Goal: Task Accomplishment & Management: Use online tool/utility

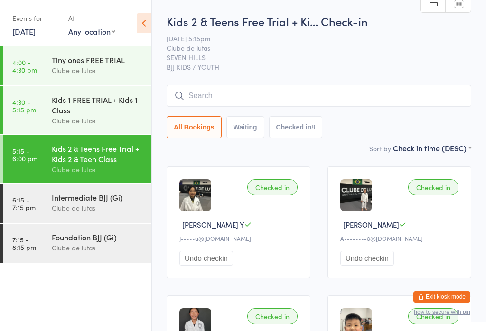
click at [378, 90] on input "search" at bounding box center [319, 96] width 305 height 22
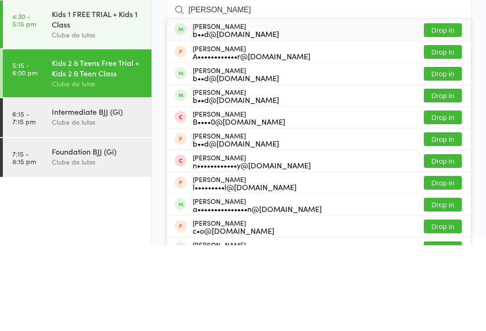
type input "[PERSON_NAME]"
click at [442, 109] on button "Drop in" at bounding box center [443, 116] width 38 height 14
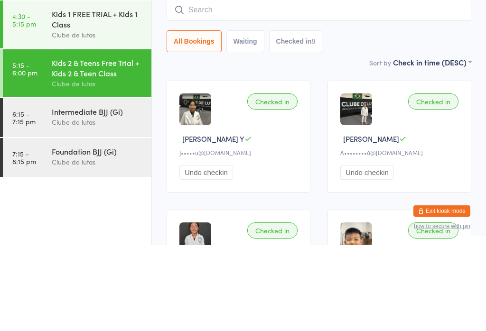
scroll to position [86, 0]
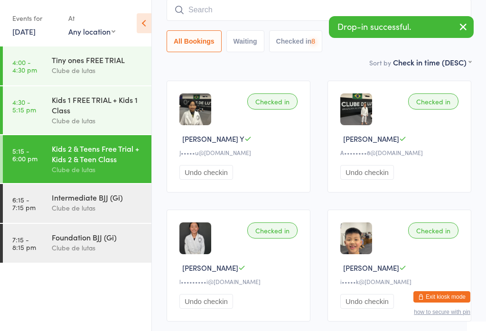
click at [279, 9] on input "search" at bounding box center [319, 10] width 305 height 22
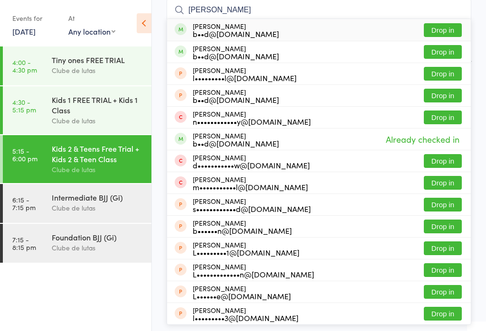
type input "[PERSON_NAME]"
click at [448, 28] on button "Drop in" at bounding box center [443, 30] width 38 height 14
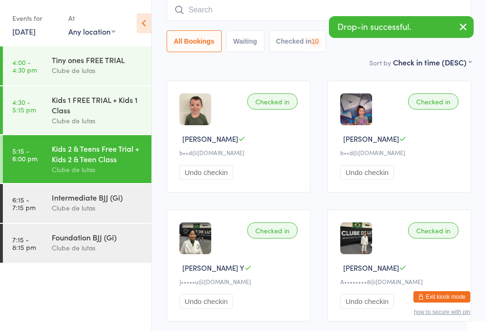
click at [289, 11] on input "search" at bounding box center [319, 10] width 305 height 22
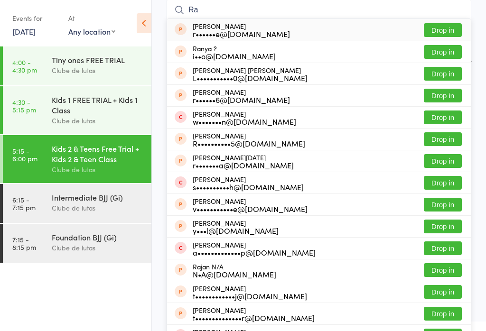
type input "R"
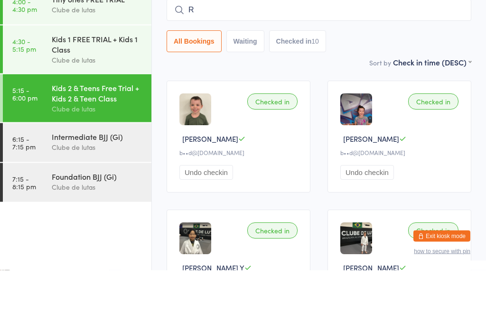
scroll to position [0, 0]
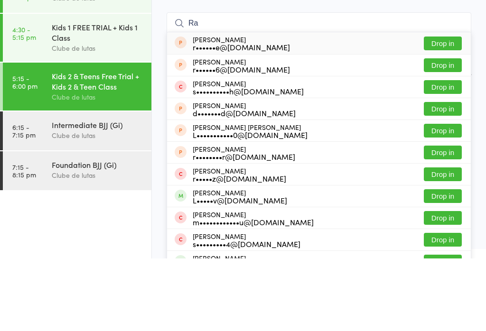
type input "R"
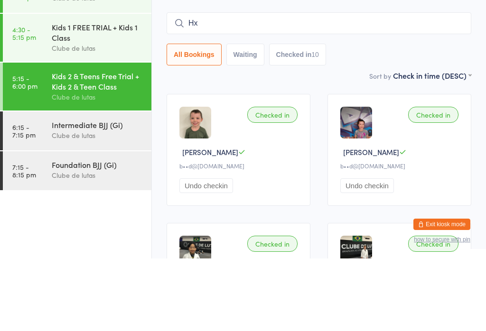
type input "H"
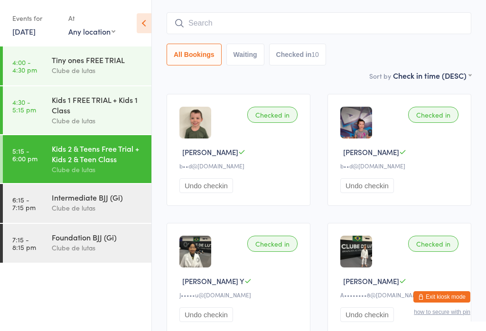
click at [275, 34] on input "search" at bounding box center [319, 23] width 305 height 22
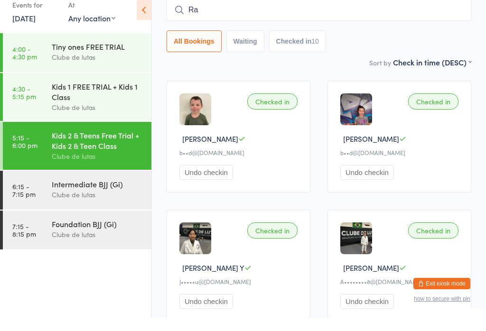
type input "R"
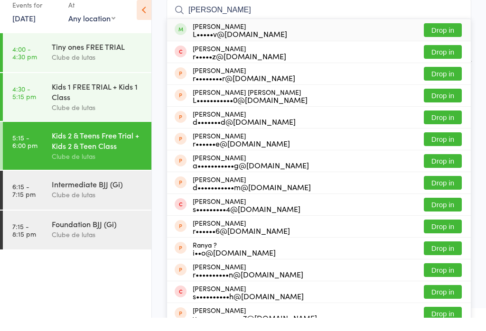
type input "[PERSON_NAME]"
click at [291, 55] on div "[PERSON_NAME] r•••••z@[DOMAIN_NAME] Drop in" at bounding box center [319, 65] width 304 height 21
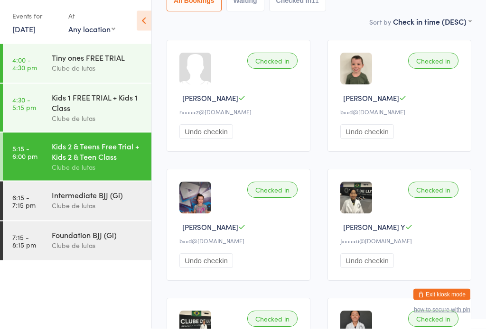
scroll to position [124, 0]
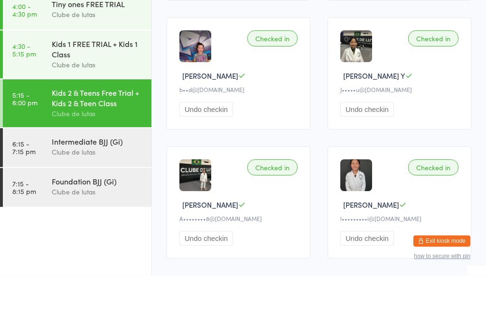
click at [371, 86] on img at bounding box center [356, 102] width 32 height 32
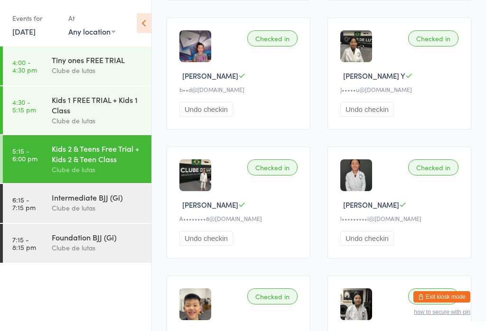
click at [83, 203] on div "Intermediate BJJ (Gi)" at bounding box center [98, 197] width 92 height 10
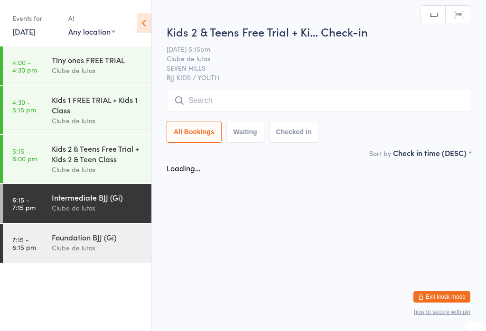
scroll to position [0, 0]
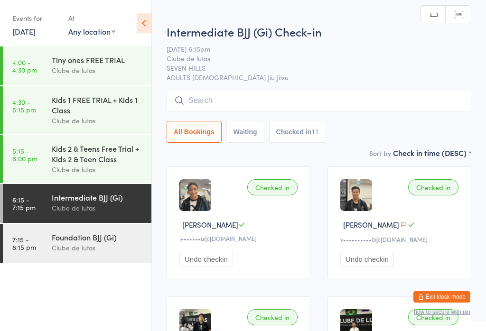
click at [104, 242] on div "Foundation BJJ (Gi)" at bounding box center [98, 237] width 92 height 10
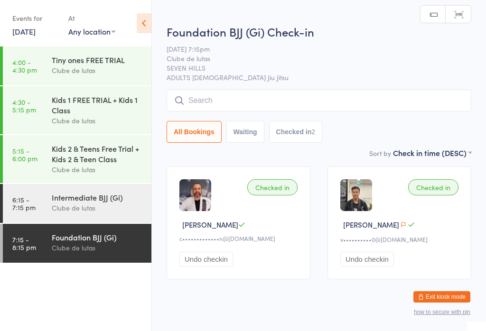
click at [112, 212] on div "Clube de lutas" at bounding box center [98, 208] width 92 height 11
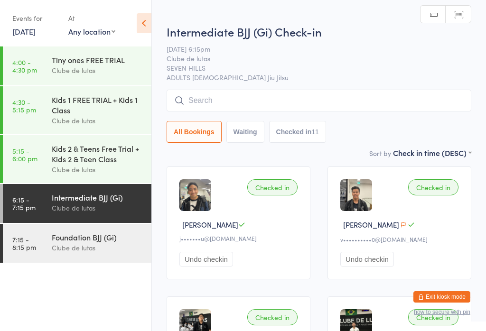
click at [288, 94] on input "search" at bounding box center [319, 101] width 305 height 22
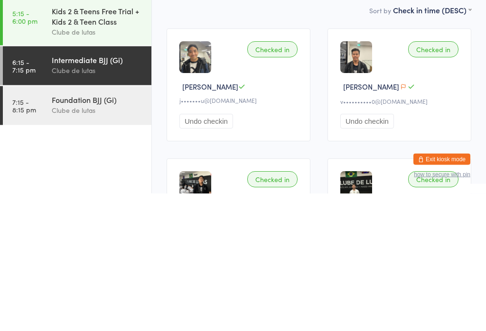
click at [60, 242] on div "Clube de lutas" at bounding box center [98, 247] width 92 height 11
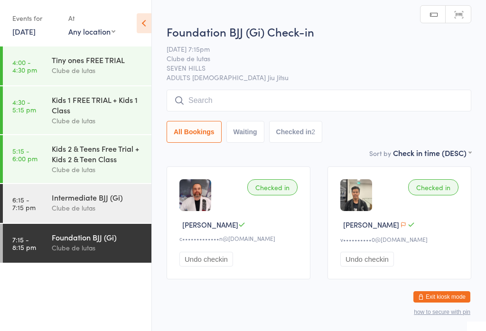
click at [253, 107] on input "search" at bounding box center [319, 101] width 305 height 22
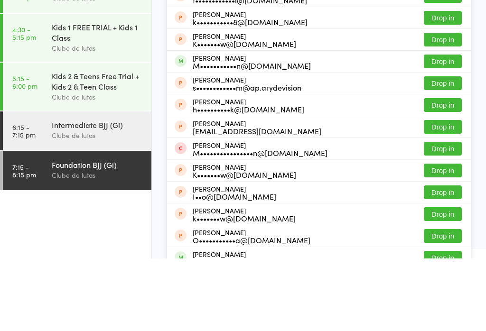
scroll to position [102, 0]
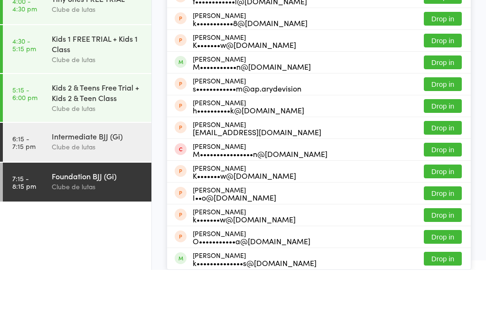
type input "[PERSON_NAME]"
click at [445, 313] on button "Drop in" at bounding box center [443, 320] width 38 height 14
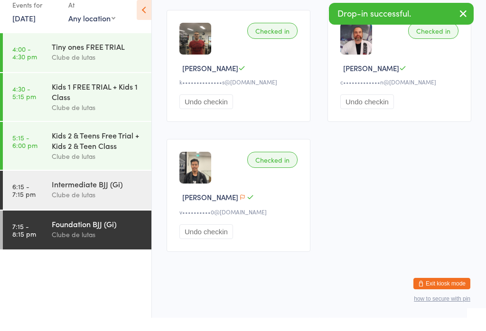
scroll to position [0, 0]
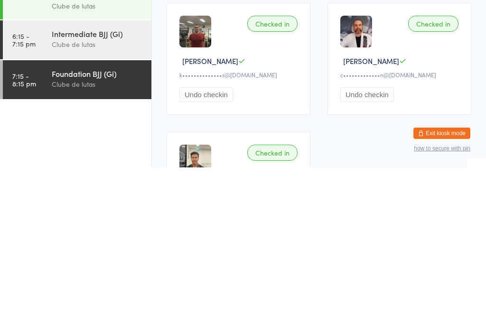
click at [412, 96] on input "search" at bounding box center [319, 96] width 305 height 22
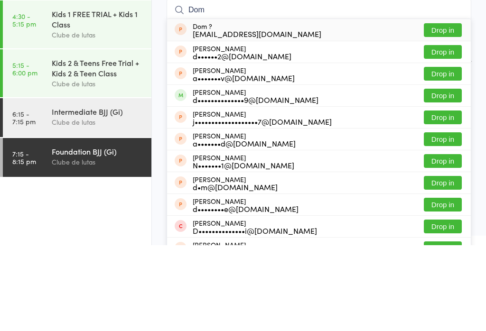
type input "Dom"
click at [448, 175] on button "Drop in" at bounding box center [443, 182] width 38 height 14
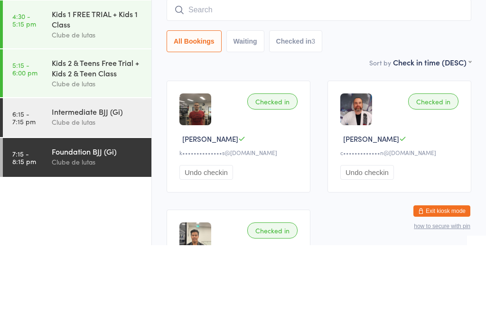
scroll to position [86, 0]
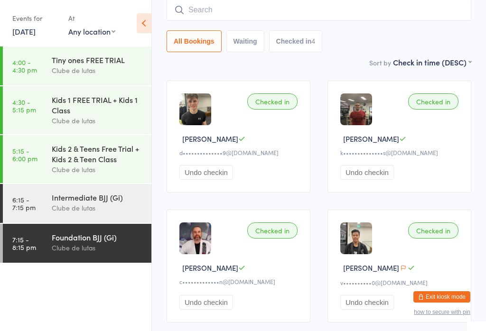
click at [342, 13] on input "search" at bounding box center [319, 10] width 305 height 22
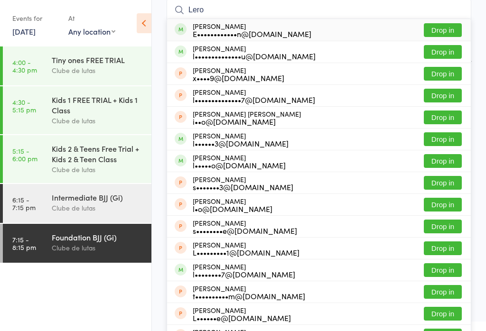
type input "Lero"
click at [438, 51] on button "Drop in" at bounding box center [443, 52] width 38 height 14
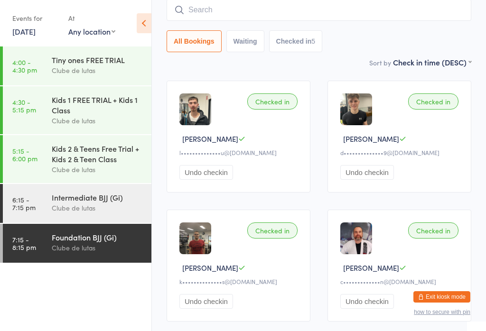
click at [279, 8] on input "search" at bounding box center [319, 10] width 305 height 22
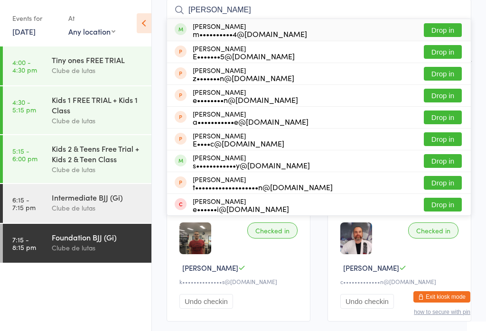
type input "[PERSON_NAME]"
click at [444, 26] on button "Drop in" at bounding box center [443, 30] width 38 height 14
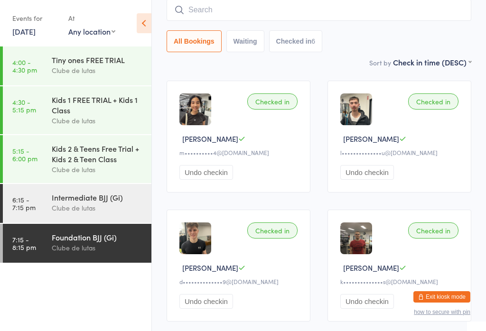
click at [397, 5] on input "search" at bounding box center [319, 10] width 305 height 22
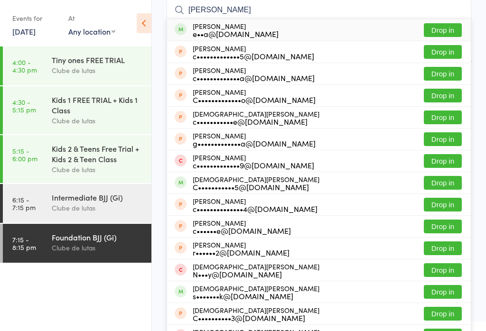
type input "[PERSON_NAME]"
click at [442, 26] on button "Drop in" at bounding box center [443, 30] width 38 height 14
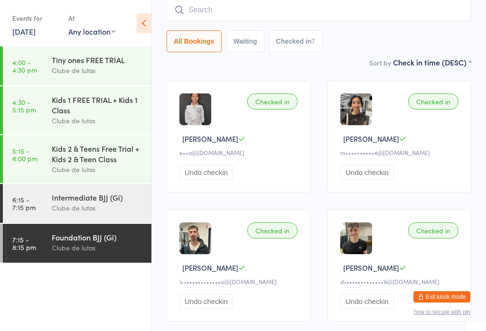
click at [385, 19] on input "search" at bounding box center [319, 10] width 305 height 22
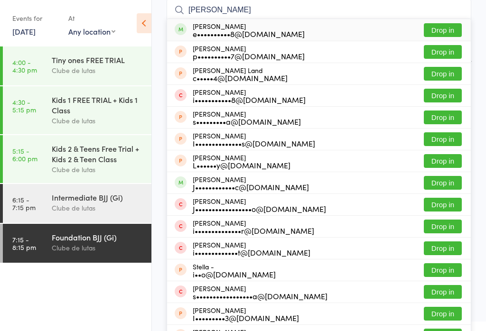
type input "[PERSON_NAME]"
click at [447, 51] on button "Drop in" at bounding box center [443, 52] width 38 height 14
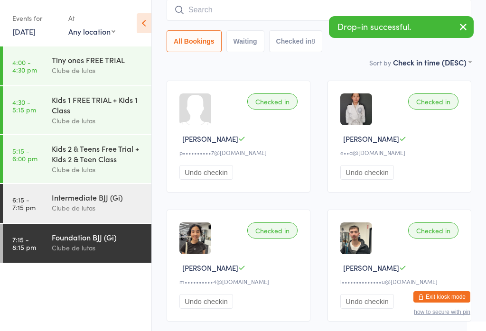
click at [216, 177] on button "Undo checkin" at bounding box center [206, 172] width 54 height 15
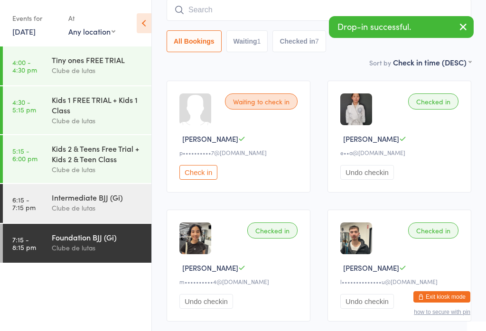
click at [289, 10] on input "search" at bounding box center [319, 10] width 305 height 22
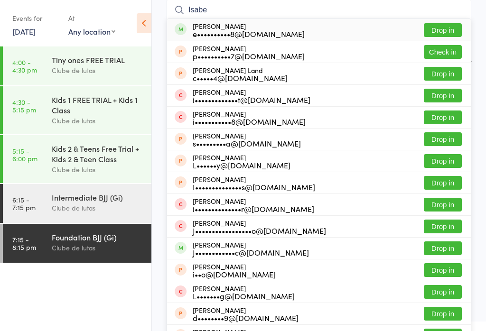
type input "Isabe"
click at [447, 28] on button "Drop in" at bounding box center [443, 30] width 38 height 14
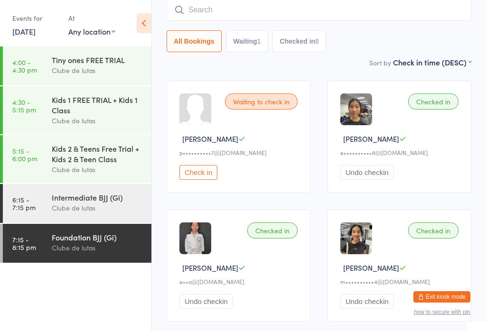
click at [426, 13] on input "search" at bounding box center [319, 10] width 305 height 22
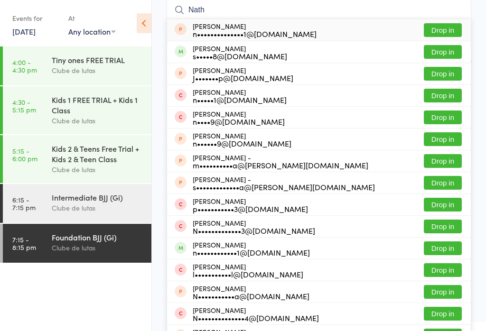
type input "Nath"
click at [452, 53] on button "Drop in" at bounding box center [443, 52] width 38 height 14
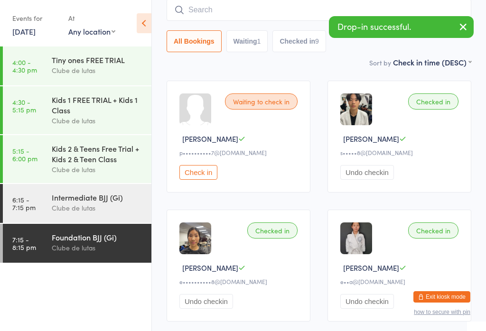
click at [272, 3] on input "search" at bounding box center [319, 10] width 305 height 22
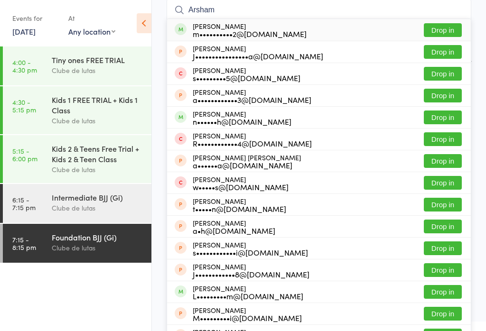
type input "Arsham"
click at [450, 24] on button "Drop in" at bounding box center [443, 30] width 38 height 14
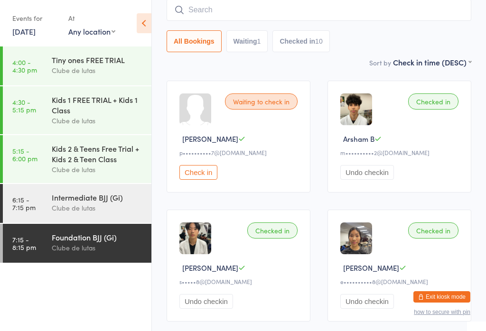
click at [261, 9] on input "search" at bounding box center [319, 10] width 305 height 22
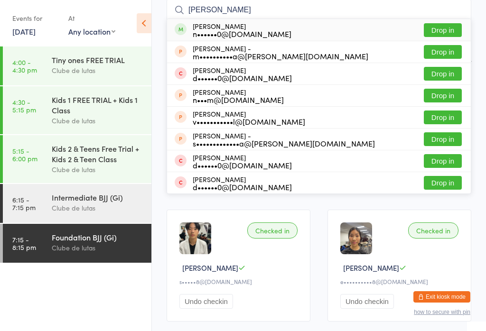
type input "[PERSON_NAME]"
click at [448, 26] on button "Drop in" at bounding box center [443, 30] width 38 height 14
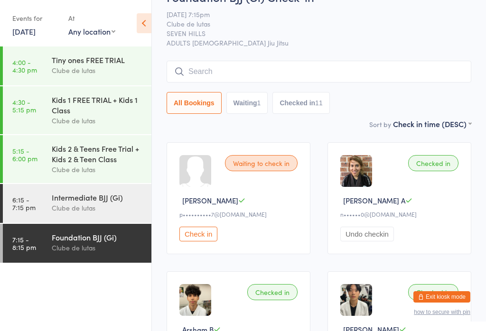
scroll to position [0, 0]
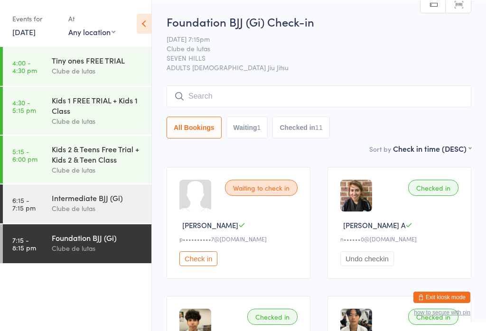
click at [409, 91] on input "search" at bounding box center [319, 96] width 305 height 22
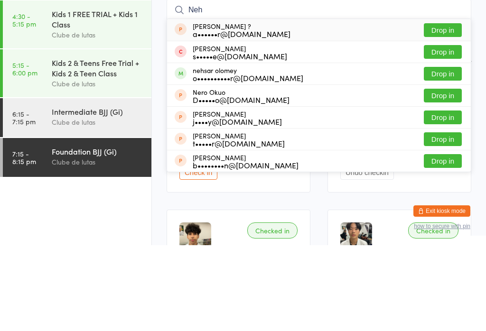
type input "Neh"
click at [447, 153] on button "Drop in" at bounding box center [443, 160] width 38 height 14
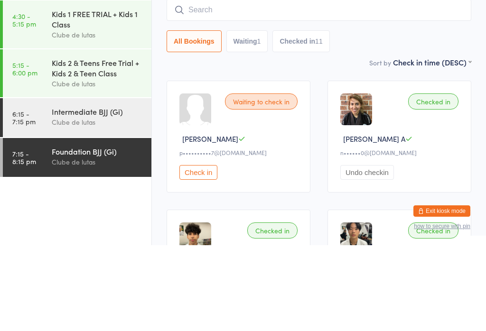
scroll to position [86, 0]
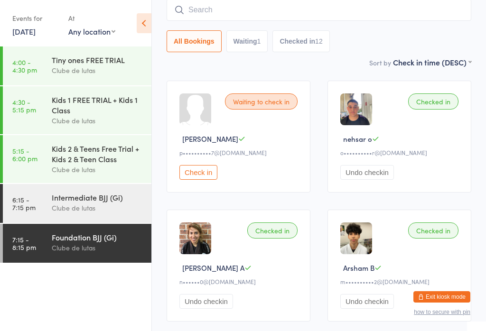
click at [260, 15] on input "search" at bounding box center [319, 10] width 305 height 22
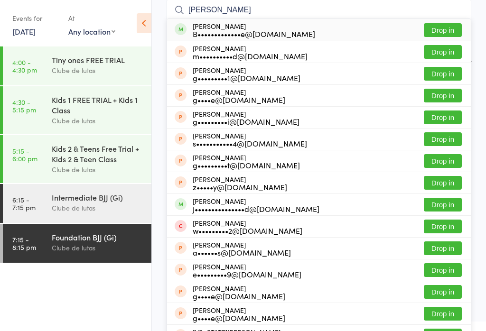
type input "[PERSON_NAME]"
click at [275, 28] on div "[PERSON_NAME] B•••••••••••••e@[DOMAIN_NAME]" at bounding box center [254, 29] width 122 height 15
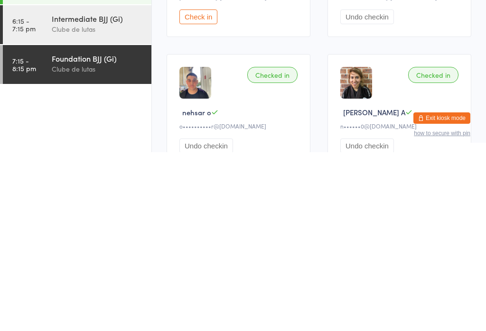
scroll to position [40, 0]
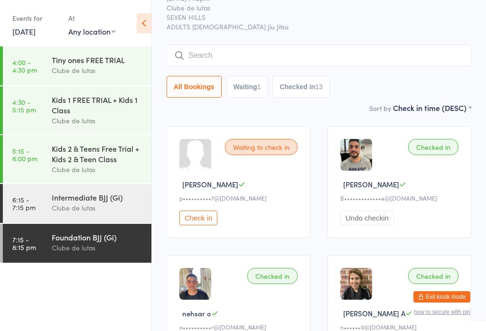
click at [328, 56] on input "search" at bounding box center [319, 56] width 305 height 22
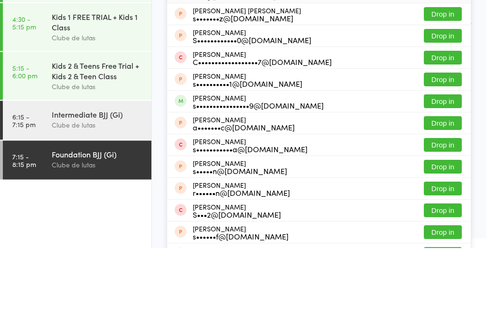
type input "Stephaniee"
click at [441, 178] on button "Drop in" at bounding box center [443, 185] width 38 height 14
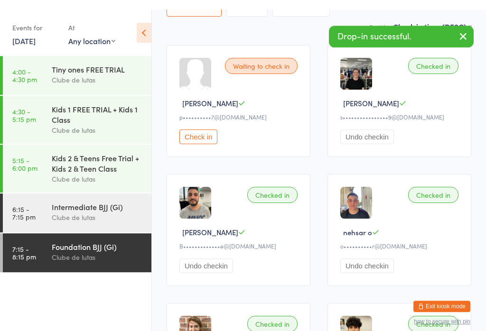
scroll to position [0, 0]
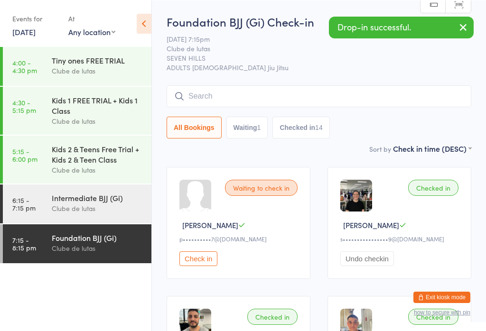
click at [254, 99] on input "search" at bounding box center [319, 96] width 305 height 22
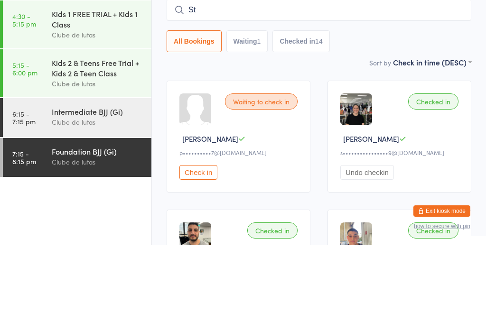
type input "S"
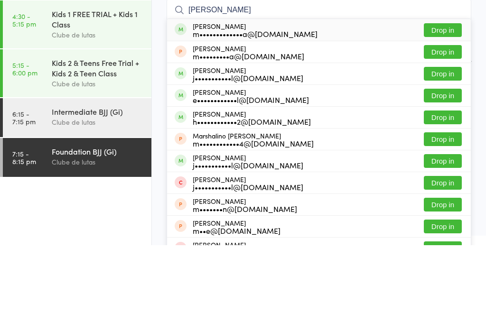
type input "[PERSON_NAME]"
click at [447, 109] on button "Drop in" at bounding box center [443, 116] width 38 height 14
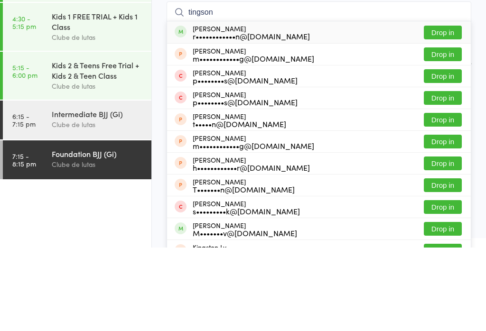
type input "tingson"
click at [452, 109] on button "Drop in" at bounding box center [443, 116] width 38 height 14
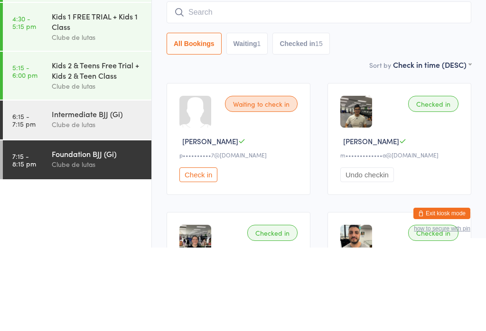
scroll to position [84, 0]
